Goal: Navigation & Orientation: Find specific page/section

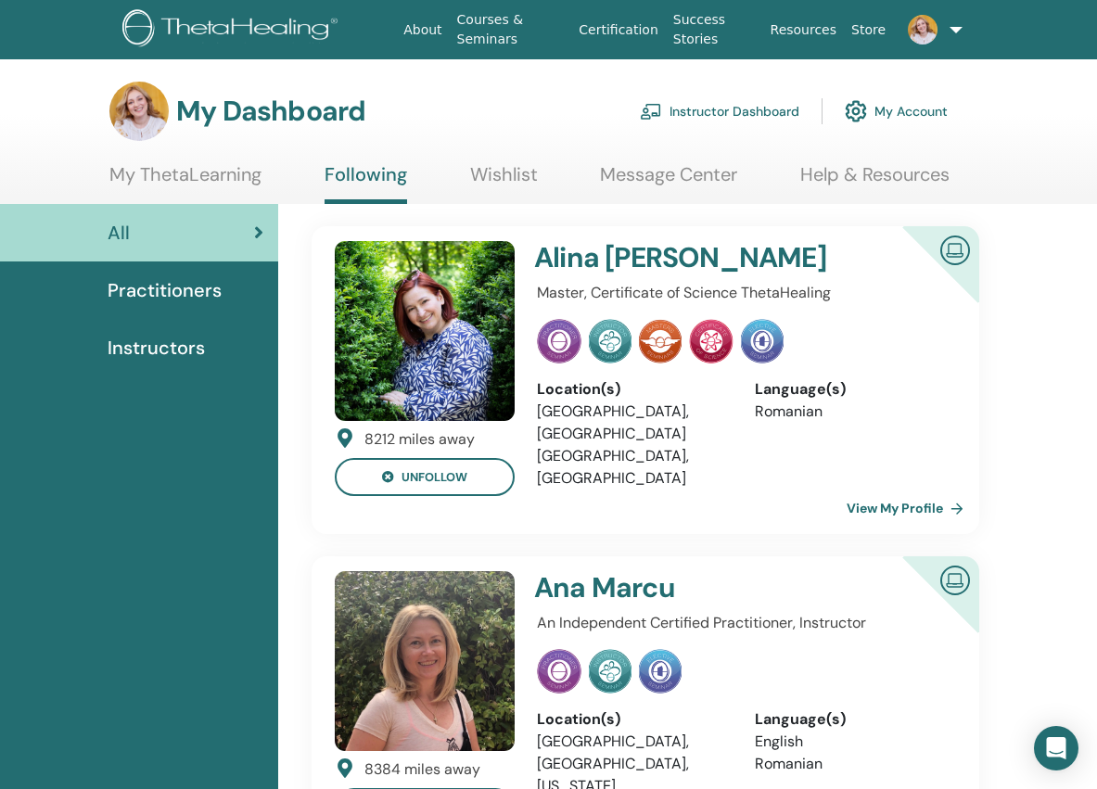
click at [726, 117] on link "Instructor Dashboard" at bounding box center [719, 111] width 159 height 41
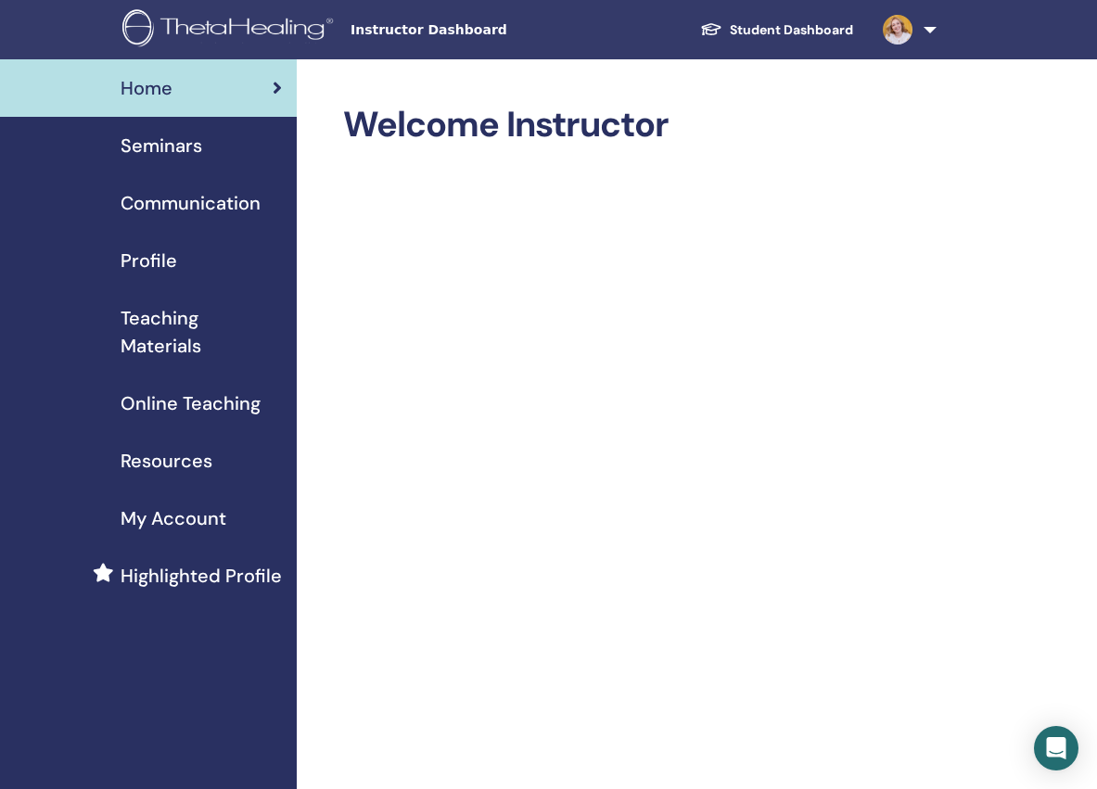
click at [142, 273] on span "Profile" at bounding box center [149, 261] width 57 height 28
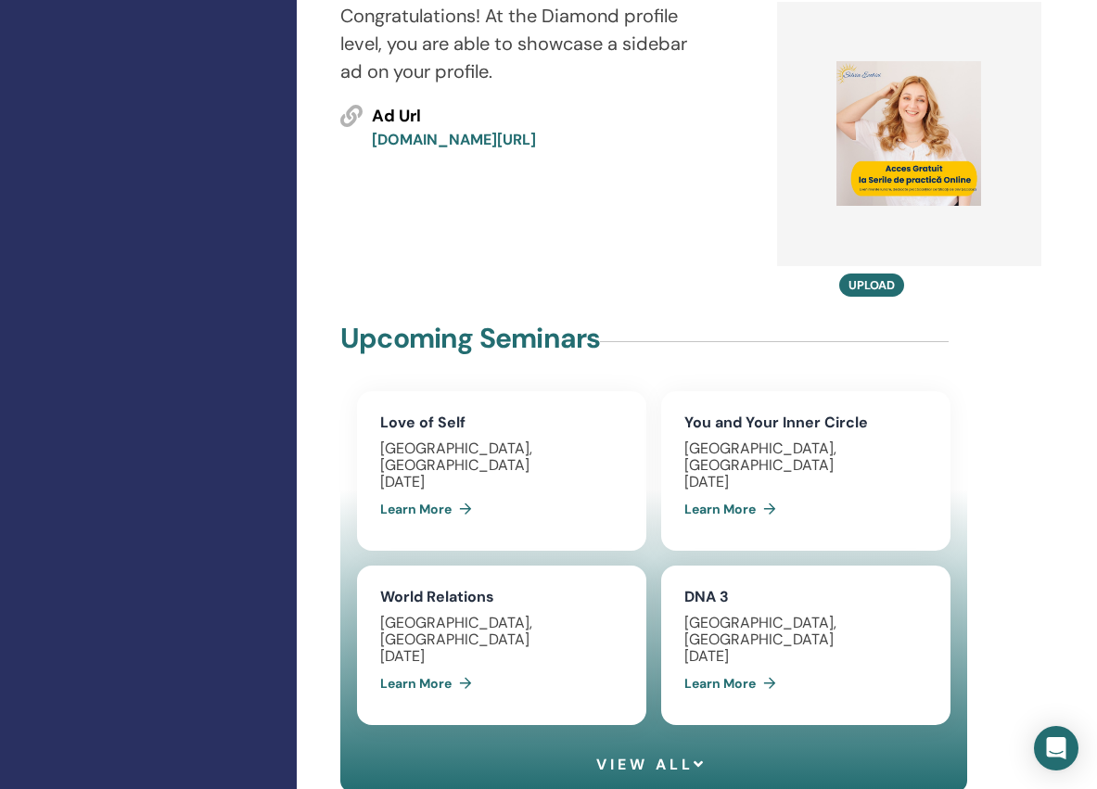
scroll to position [1227, 0]
click at [655, 755] on span "View all" at bounding box center [651, 764] width 110 height 18
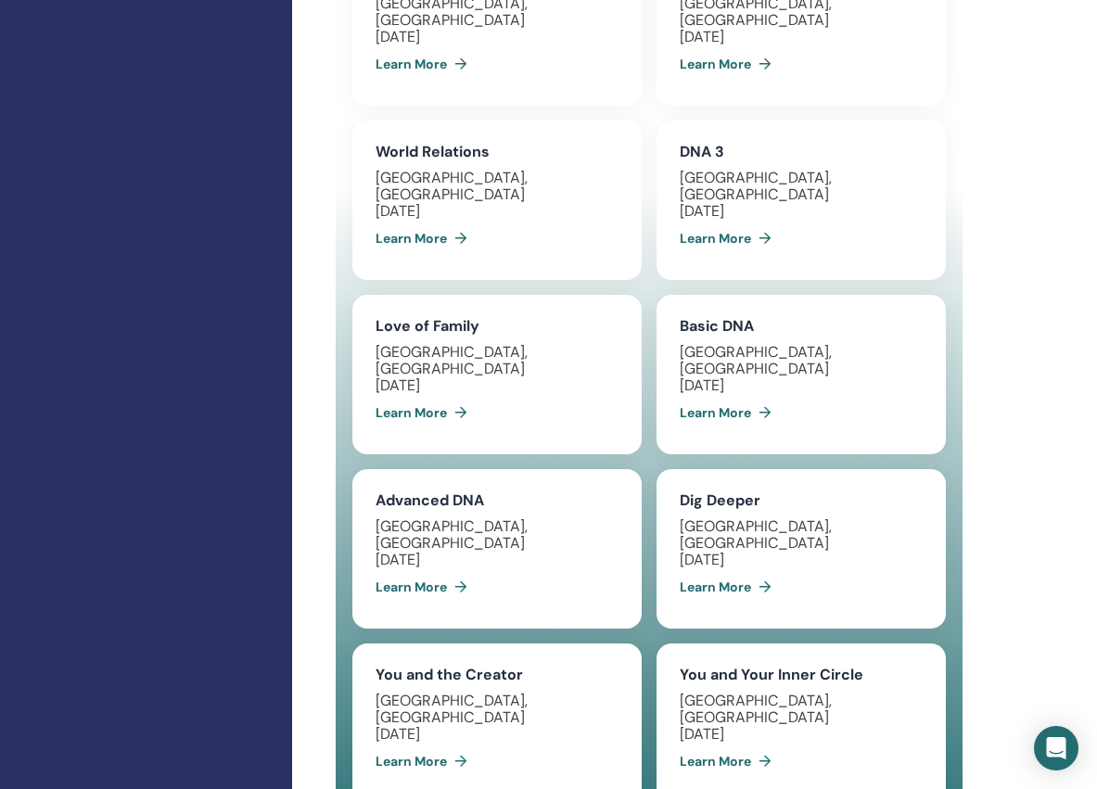
scroll to position [1691, 5]
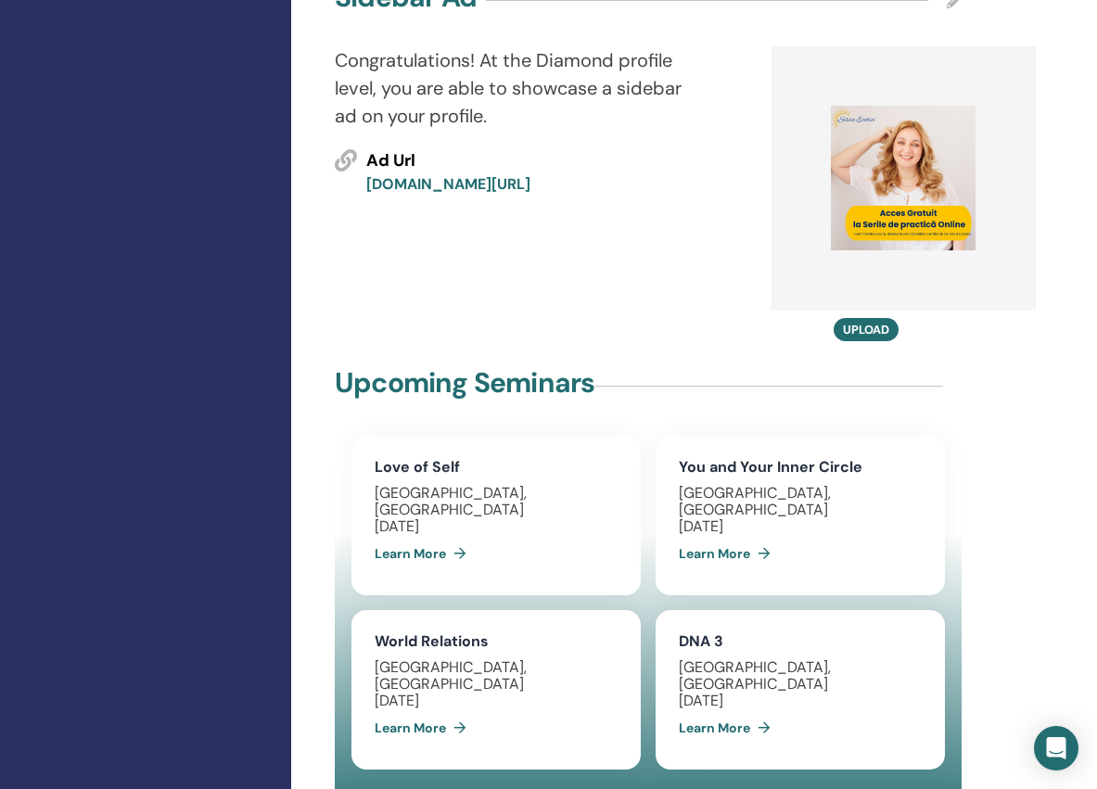
scroll to position [1171, 6]
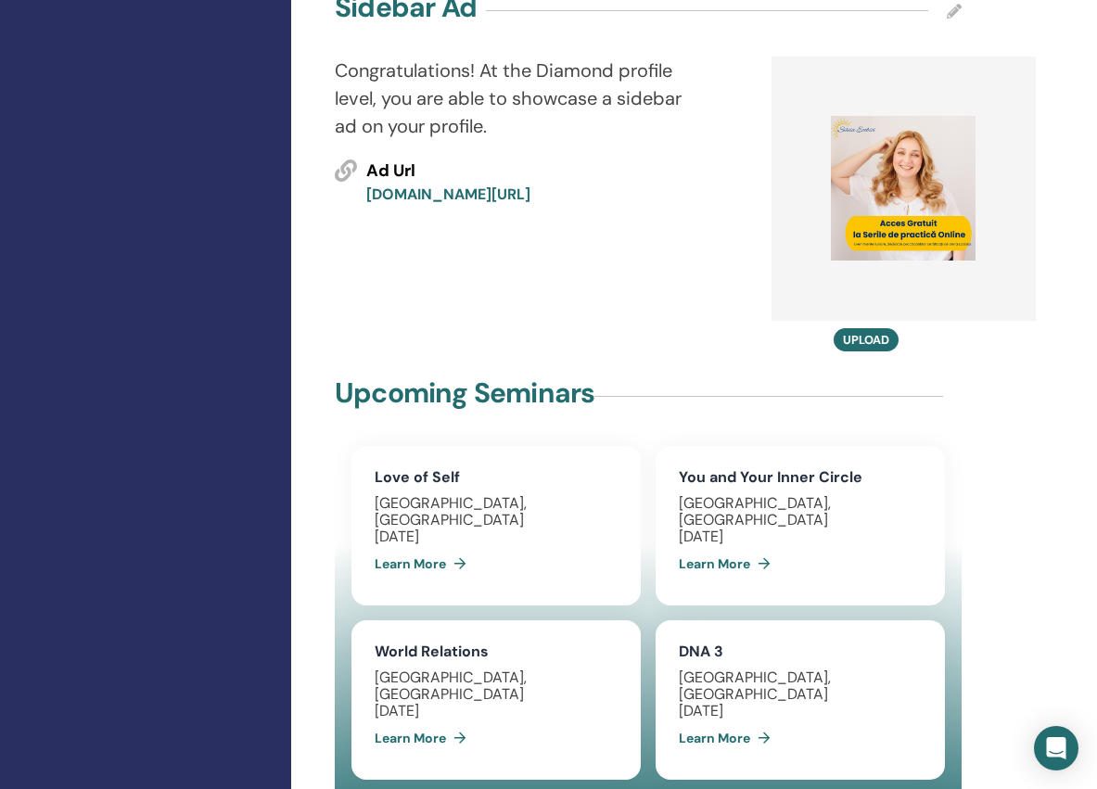
click at [588, 223] on div "Congratulations! At the Diamond profile level, you are able to showcase a sideb…" at bounding box center [512, 204] width 382 height 295
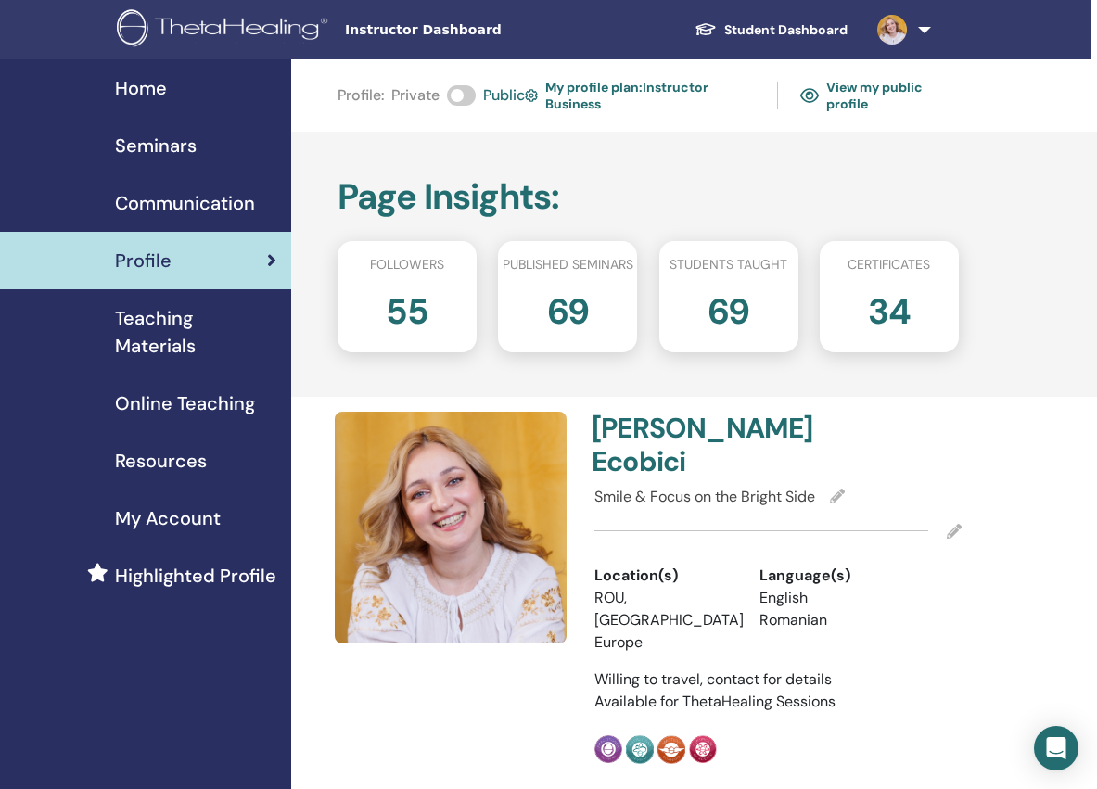
scroll to position [0, 6]
click at [139, 88] on span "Home" at bounding box center [141, 88] width 52 height 28
